Goal: Task Accomplishment & Management: Manage account settings

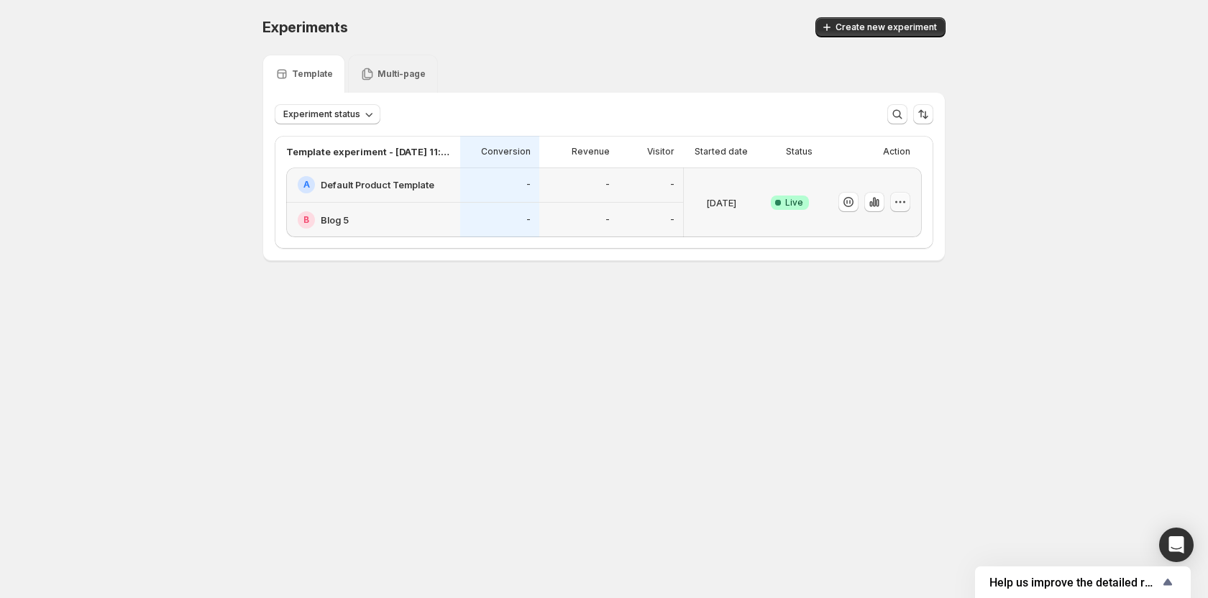
click at [899, 204] on icon "button" at bounding box center [900, 202] width 14 height 14
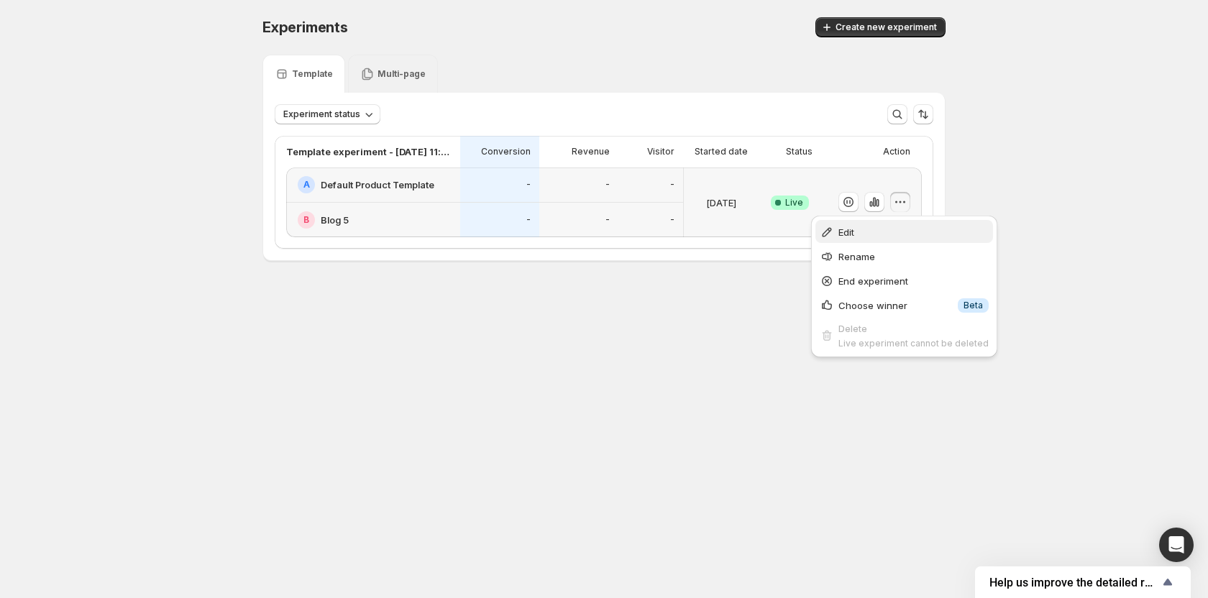
click at [859, 232] on span "Edit" at bounding box center [913, 232] width 150 height 14
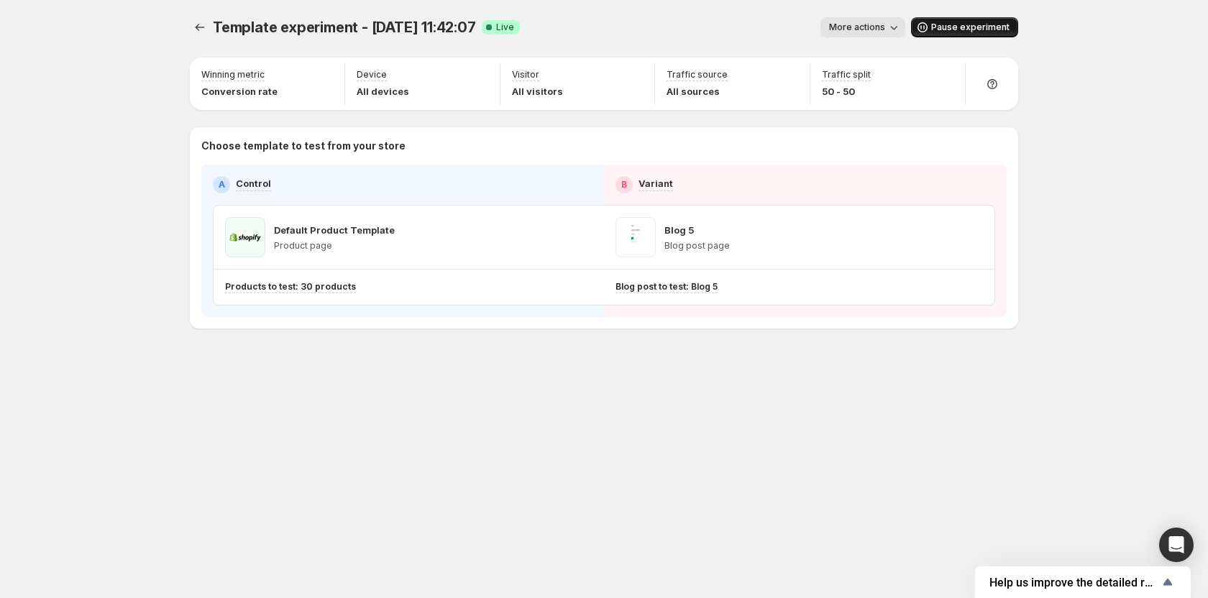
click at [966, 31] on span "Pause experiment" at bounding box center [970, 28] width 78 height 12
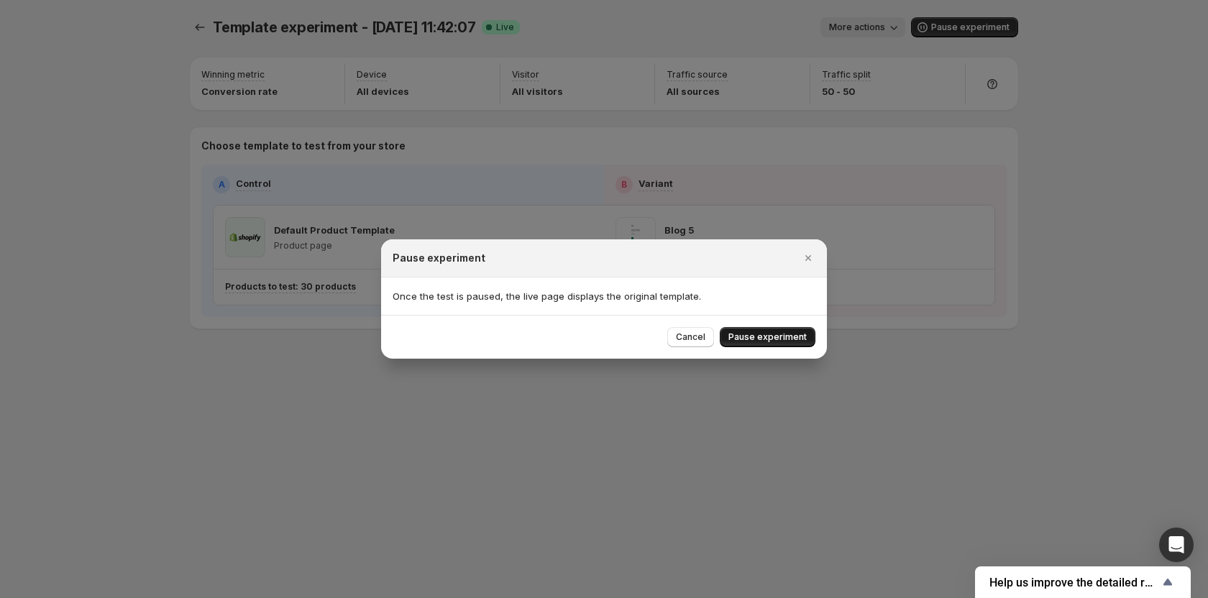
click at [758, 339] on span "Pause experiment" at bounding box center [767, 337] width 78 height 12
click at [897, 377] on div at bounding box center [604, 299] width 1208 height 598
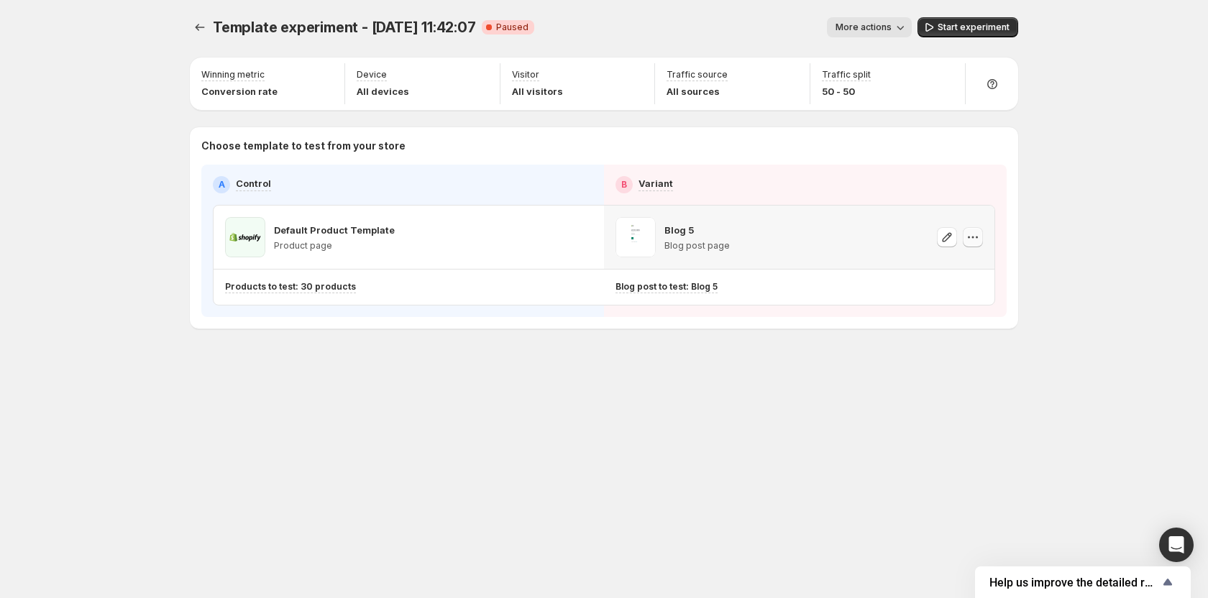
click at [979, 238] on icon "button" at bounding box center [973, 237] width 14 height 14
click at [940, 334] on span "Remove template" at bounding box center [986, 328] width 97 height 14
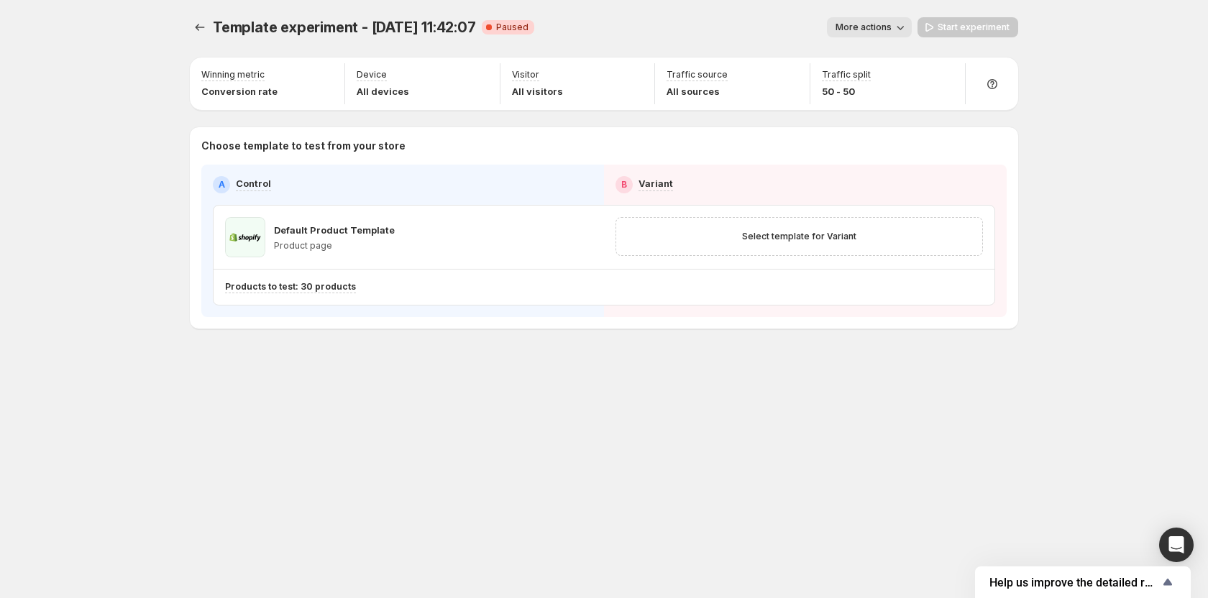
click at [554, 364] on div "Template experiment - [DATE] 11:42:07. This page is ready Template experiment -…" at bounding box center [604, 203] width 863 height 406
click at [586, 236] on icon "button" at bounding box center [582, 237] width 14 height 14
click at [577, 262] on span "Change template" at bounding box center [584, 268] width 78 height 12
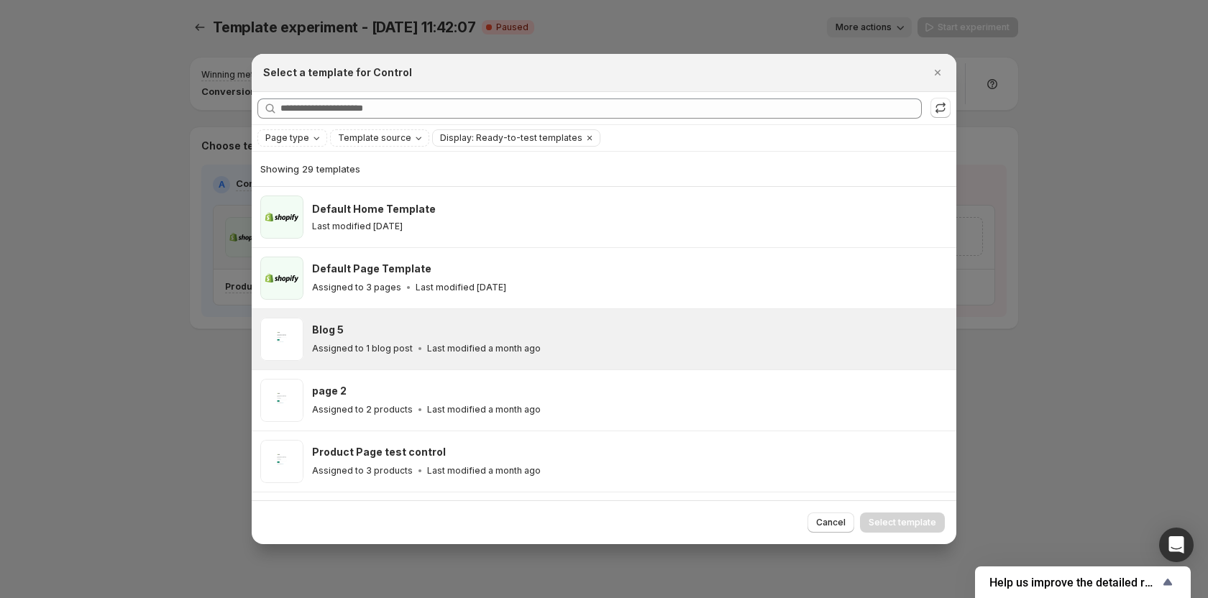
click at [352, 339] on div "Blog 5 Assigned to 1 blog post Last modified a month ago" at bounding box center [627, 339] width 631 height 33
click at [882, 519] on span "Select template" at bounding box center [903, 523] width 68 height 12
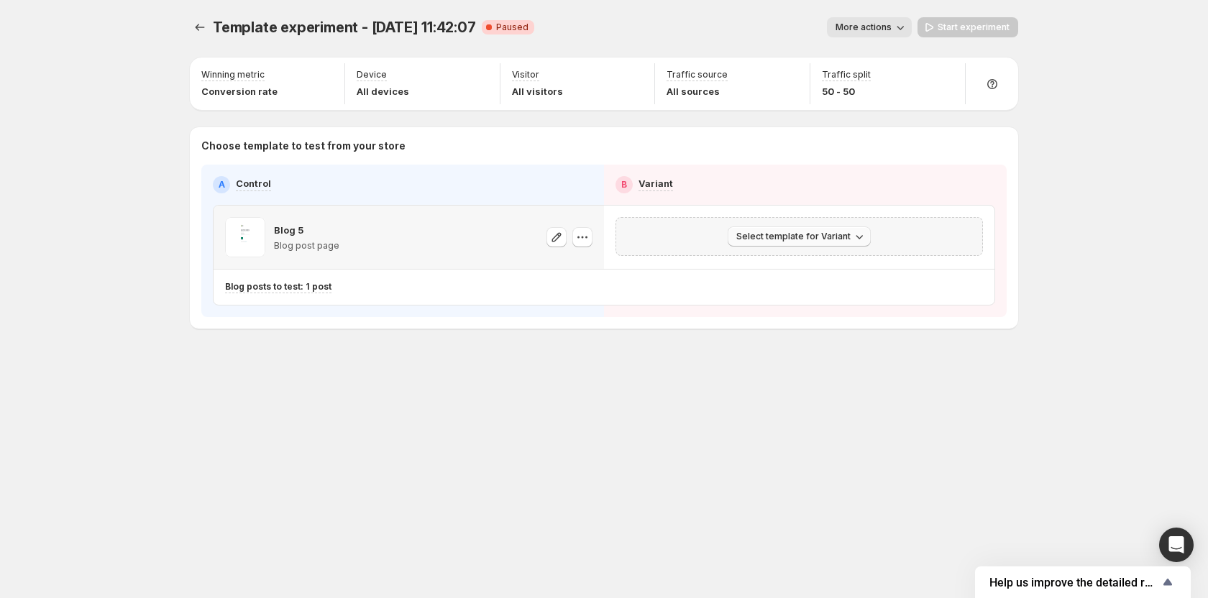
click at [807, 246] on button "Select template for Variant" at bounding box center [799, 236] width 143 height 20
click at [821, 404] on div "Template experiment - [DATE] 11:42:07. This page is ready Template experiment -…" at bounding box center [604, 203] width 863 height 406
click at [819, 240] on span "Select template for Variant" at bounding box center [793, 237] width 114 height 12
click at [794, 275] on button "Select an existing template" at bounding box center [801, 266] width 155 height 23
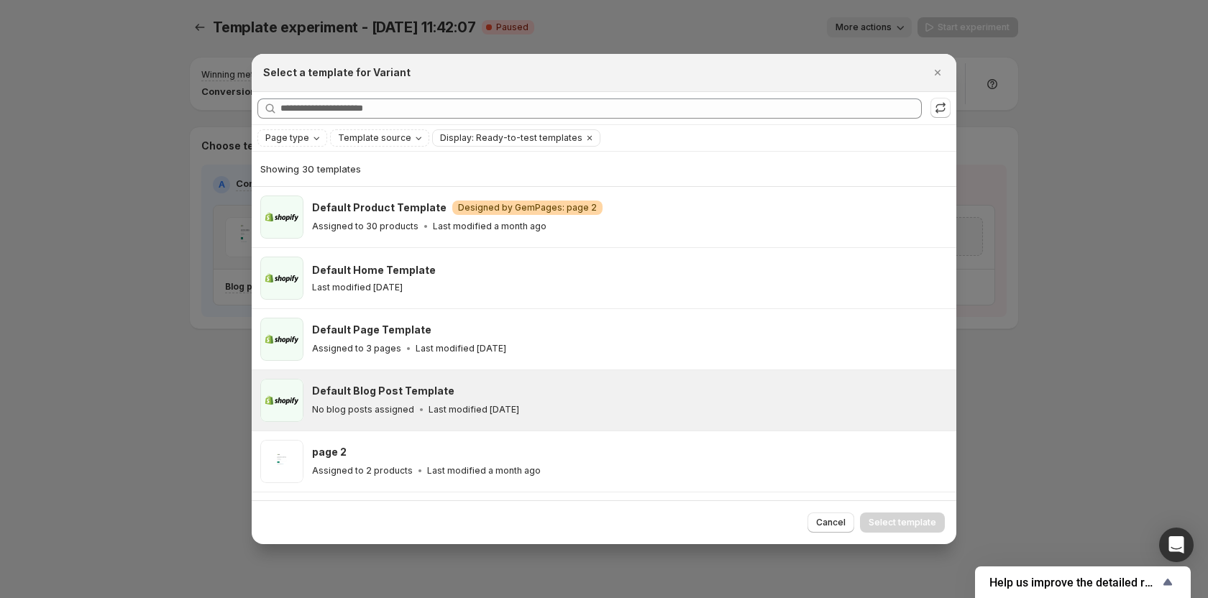
click at [505, 379] on div "Default Blog Post Template No blog posts assigned Last modified [DATE]" at bounding box center [630, 400] width 636 height 43
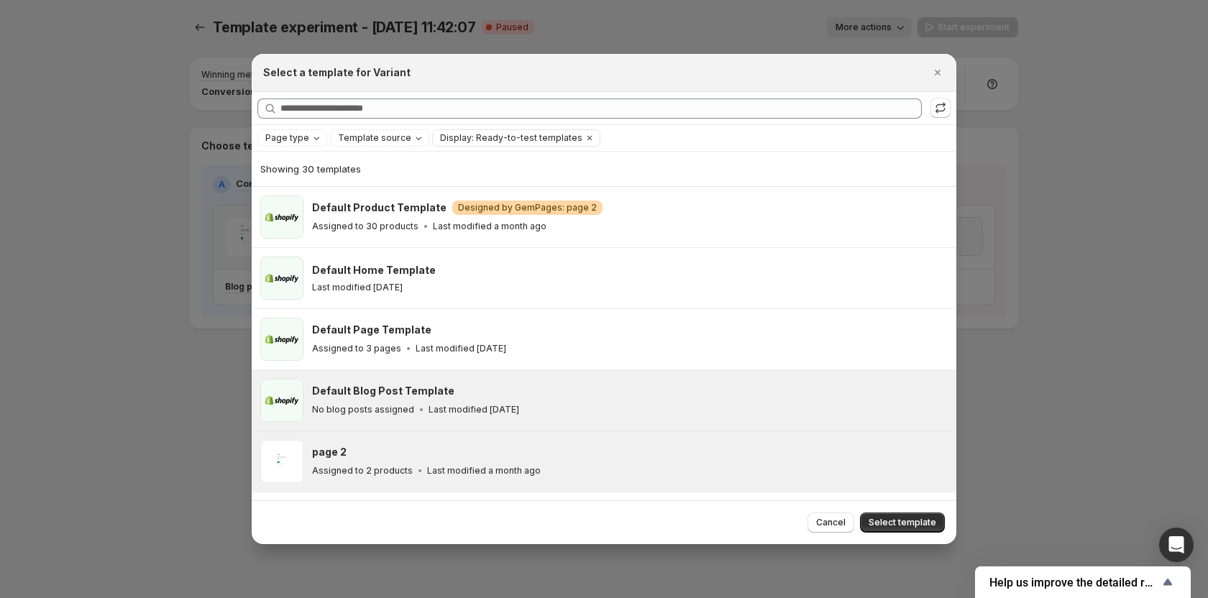
click at [480, 470] on p "Last modified a month ago" at bounding box center [484, 471] width 114 height 12
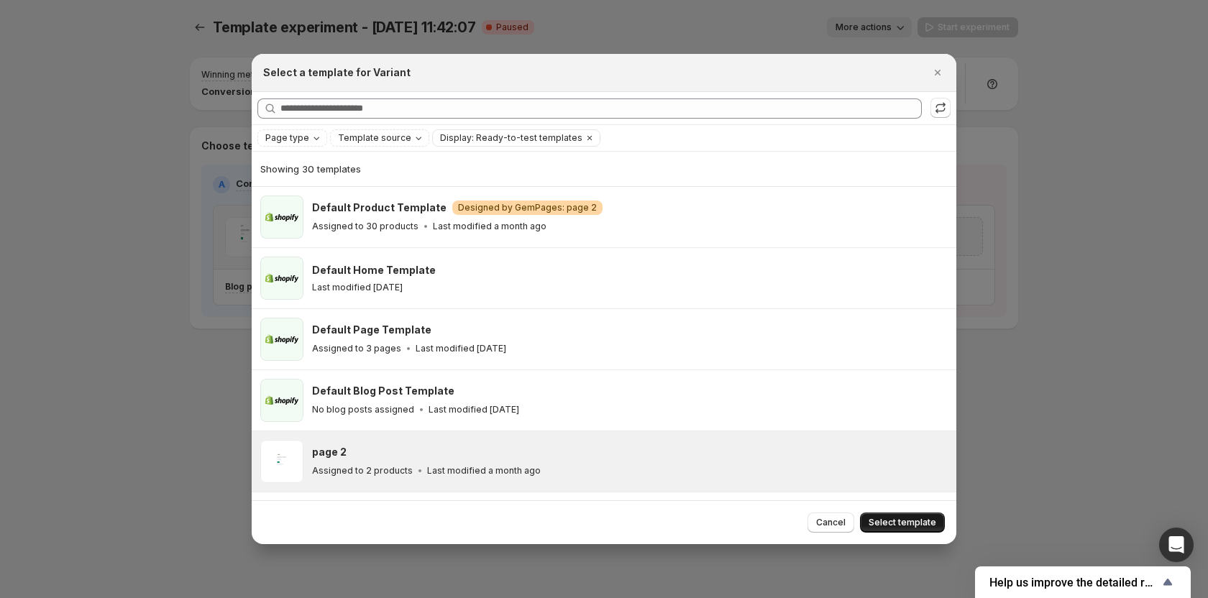
click at [883, 516] on button "Select template" at bounding box center [902, 523] width 85 height 20
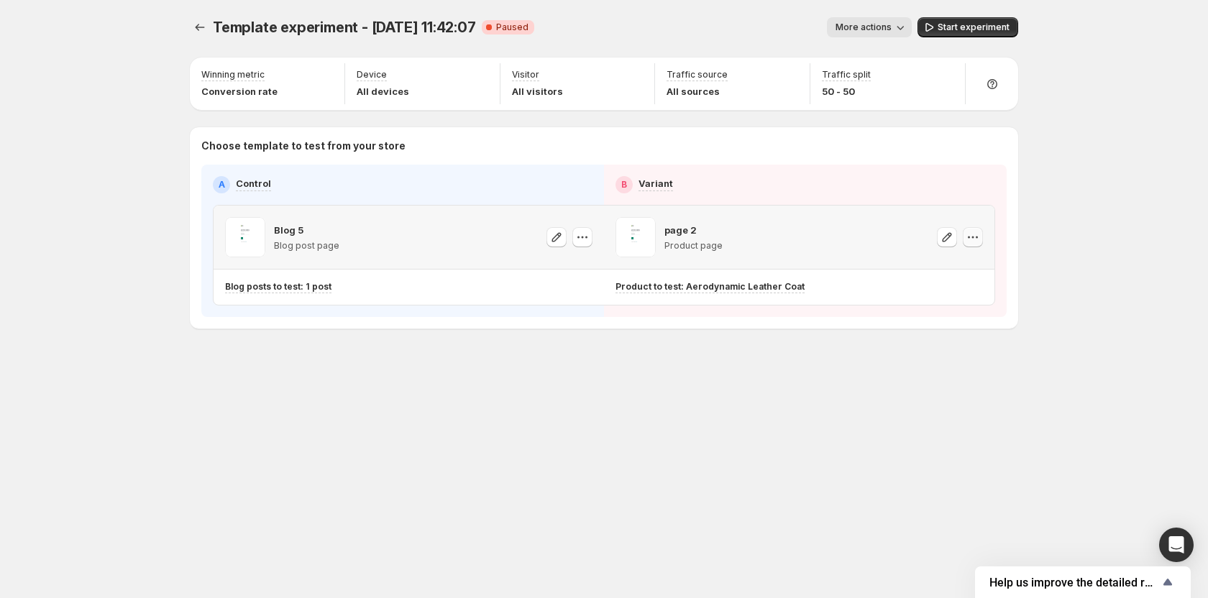
click at [964, 239] on button "button" at bounding box center [973, 237] width 20 height 20
click at [947, 327] on span "Remove template" at bounding box center [977, 329] width 78 height 12
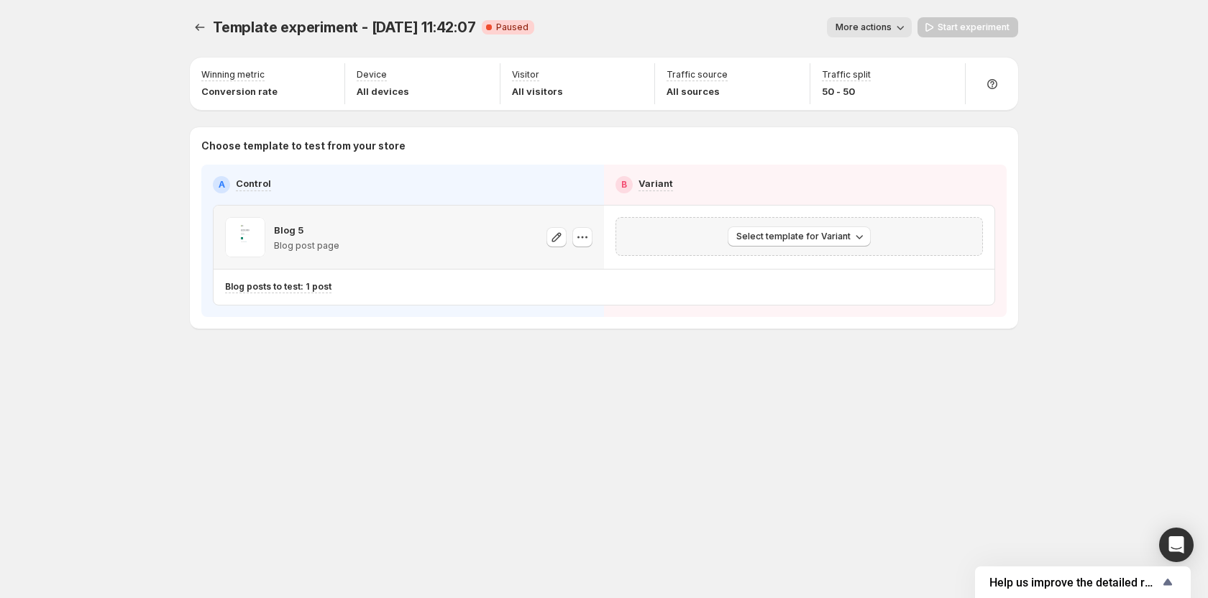
click at [754, 362] on div "Template experiment - [DATE] 11:42:07. This page is ready Template experiment -…" at bounding box center [604, 203] width 863 height 406
click at [866, 235] on button "Select template for Variant" at bounding box center [799, 236] width 143 height 20
click at [1039, 235] on div "Template experiment - [DATE] 11:42:07. This page is ready Template experiment -…" at bounding box center [604, 299] width 1208 height 598
click at [819, 238] on span "Select template for Variant" at bounding box center [793, 237] width 114 height 12
click at [908, 359] on div "Template experiment - [DATE] 11:42:07. This page is ready Template experiment -…" at bounding box center [604, 203] width 863 height 406
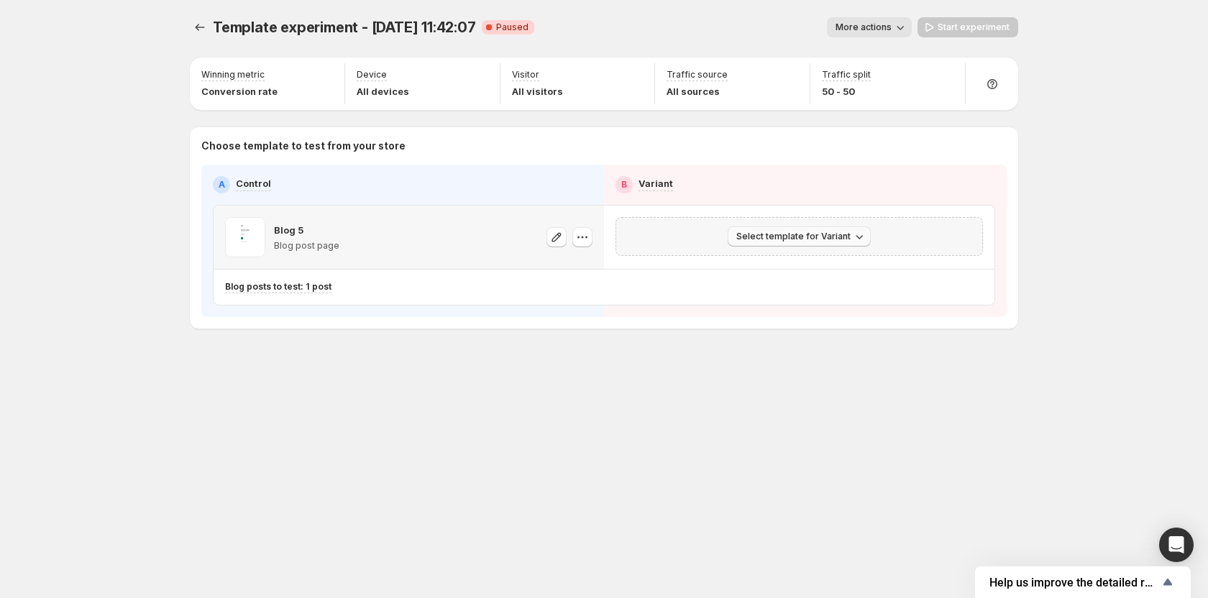
click at [820, 242] on button "Select template for Variant" at bounding box center [799, 236] width 143 height 20
click at [797, 274] on button "Select an existing template" at bounding box center [801, 266] width 155 height 23
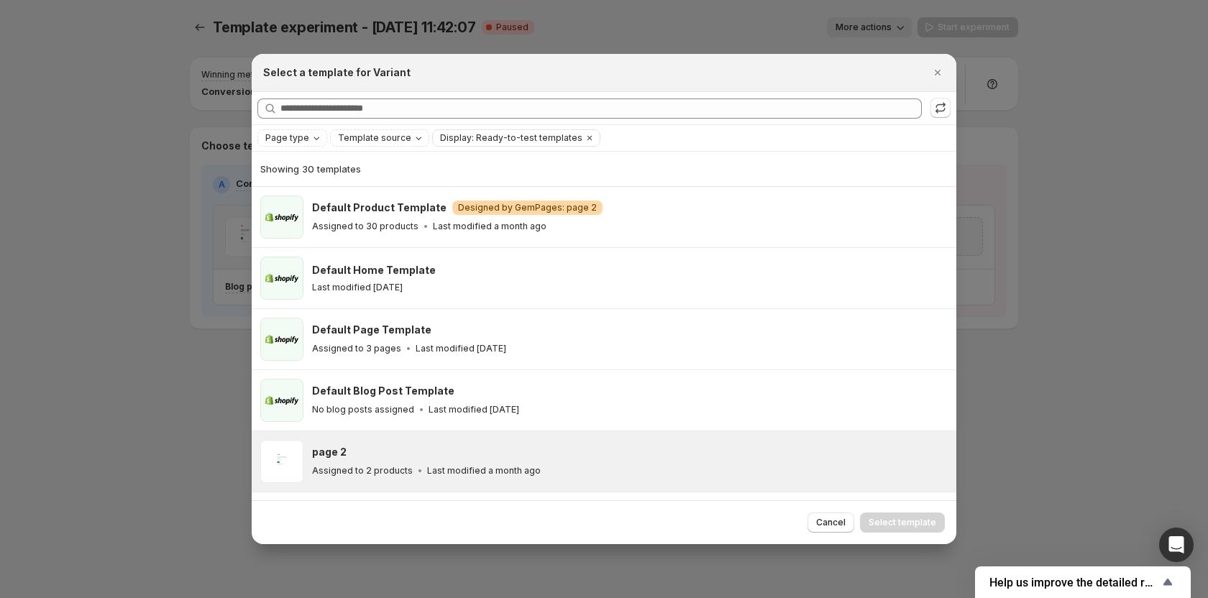
click at [337, 449] on h3 "page 2" at bounding box center [329, 452] width 35 height 14
click at [904, 518] on span "Select template" at bounding box center [903, 523] width 68 height 12
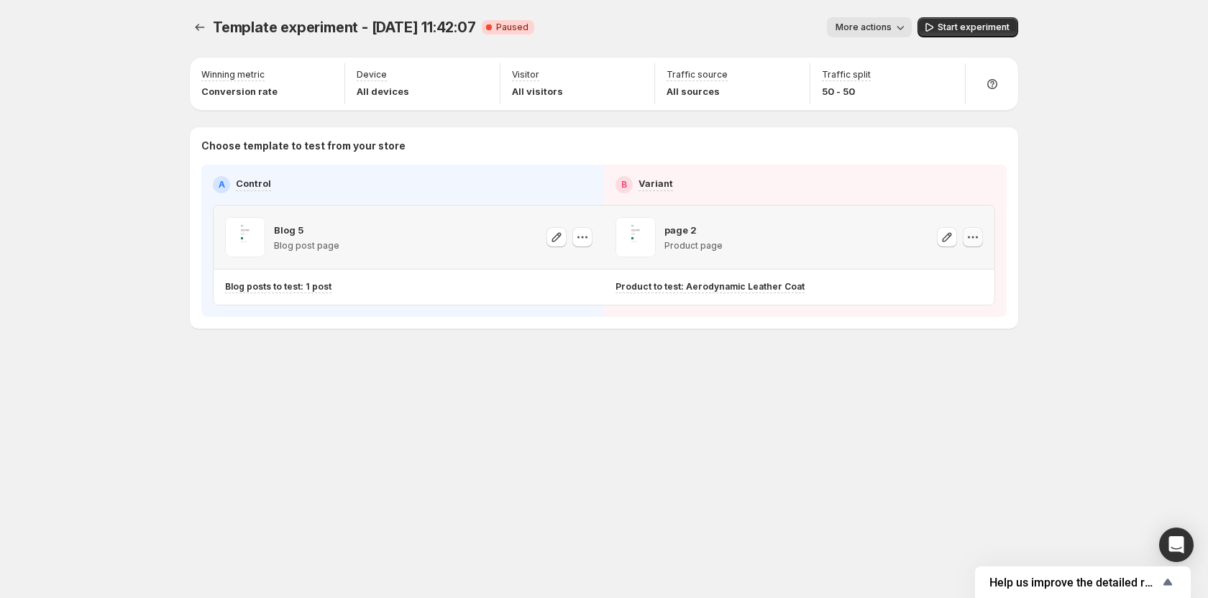
click at [979, 235] on icon "button" at bounding box center [973, 237] width 14 height 14
click at [973, 236] on icon "button" at bounding box center [973, 237] width 14 height 14
click at [551, 236] on icon "button" at bounding box center [556, 237] width 14 height 14
